Goal: Navigation & Orientation: Find specific page/section

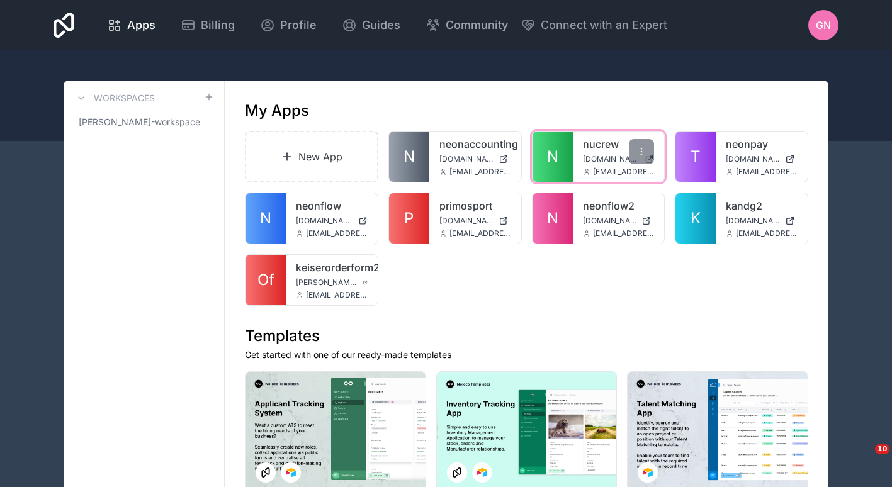
click at [554, 169] on link "N" at bounding box center [552, 157] width 40 height 50
click at [555, 170] on link "N" at bounding box center [552, 157] width 40 height 50
